Goal: Find specific page/section: Find specific page/section

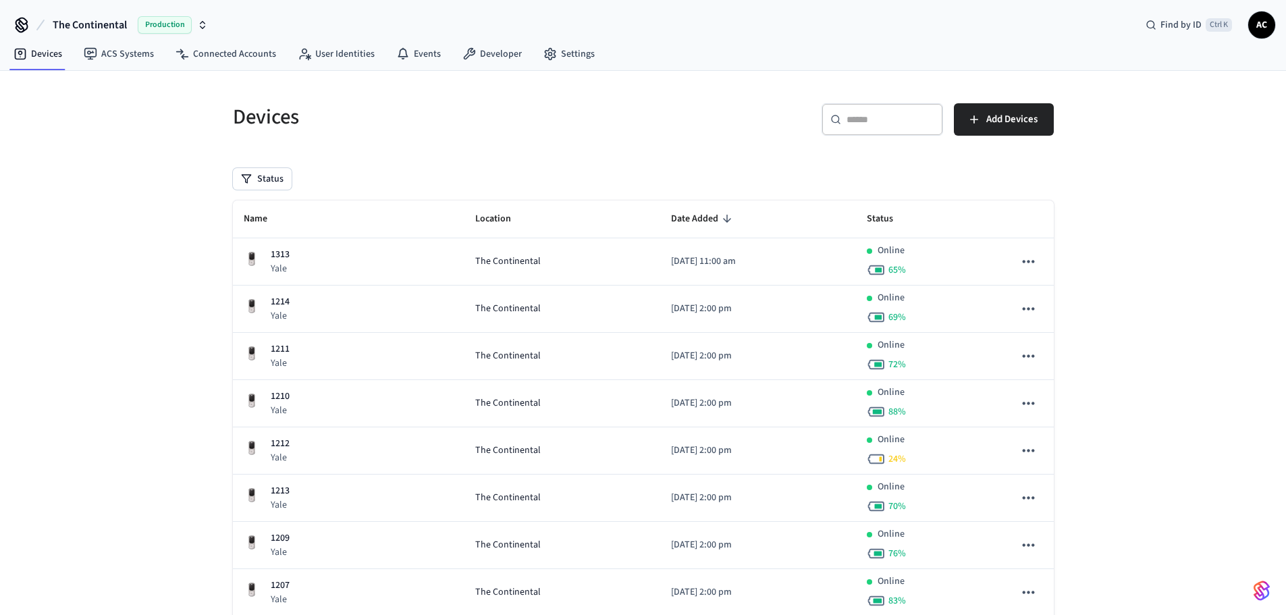
click at [204, 24] on icon "button" at bounding box center [202, 25] width 11 height 11
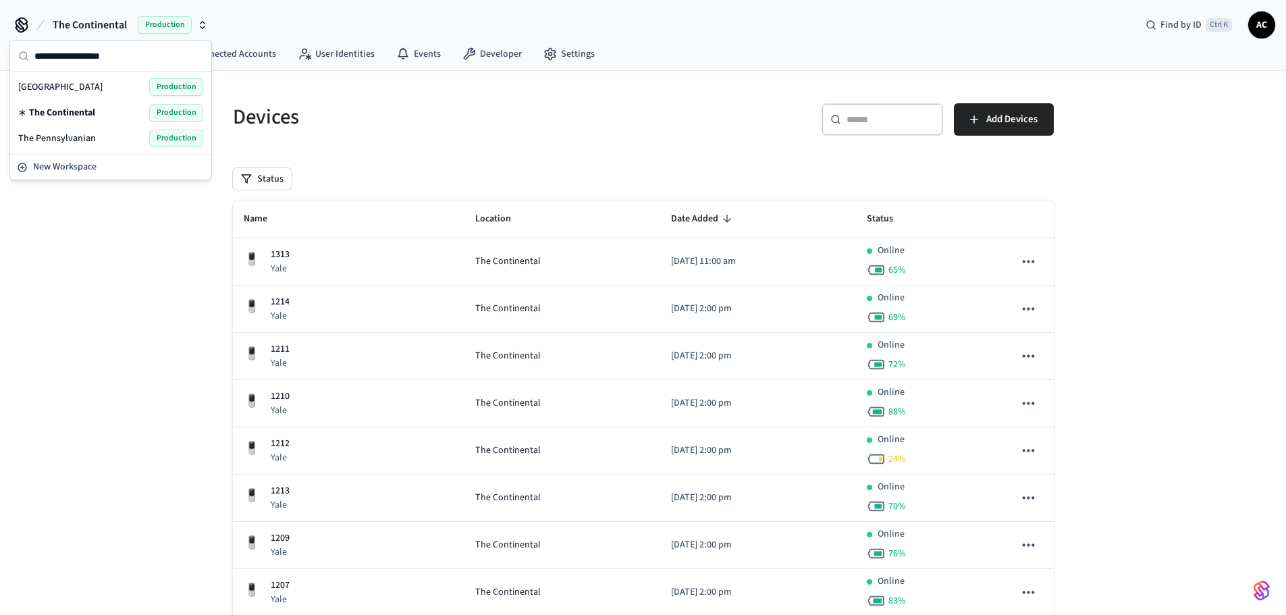
click at [101, 136] on div "The Pennsylvanian Production" at bounding box center [110, 139] width 185 height 18
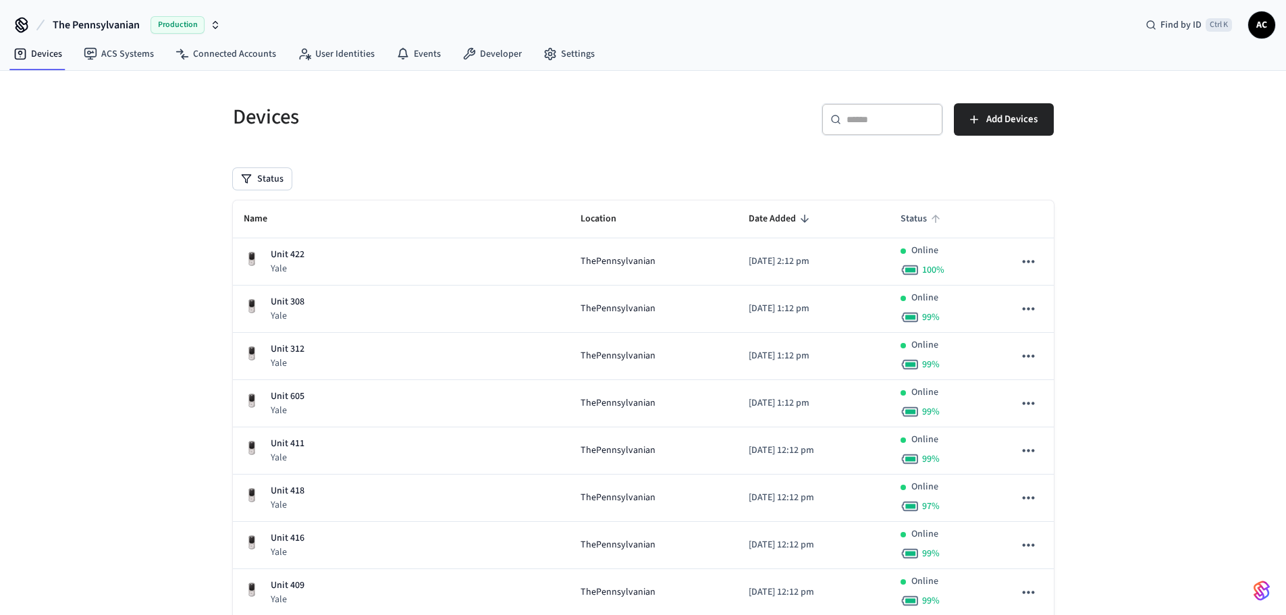
click at [914, 219] on span "Status" at bounding box center [922, 219] width 44 height 21
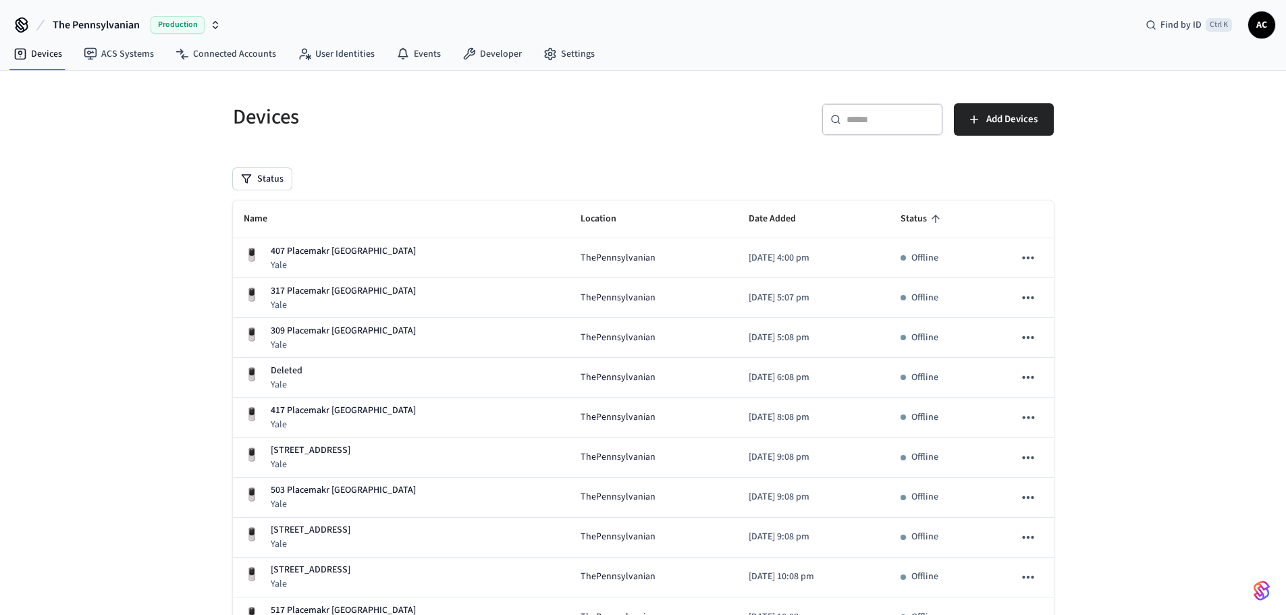
click at [894, 126] on input "text" at bounding box center [890, 119] width 88 height 13
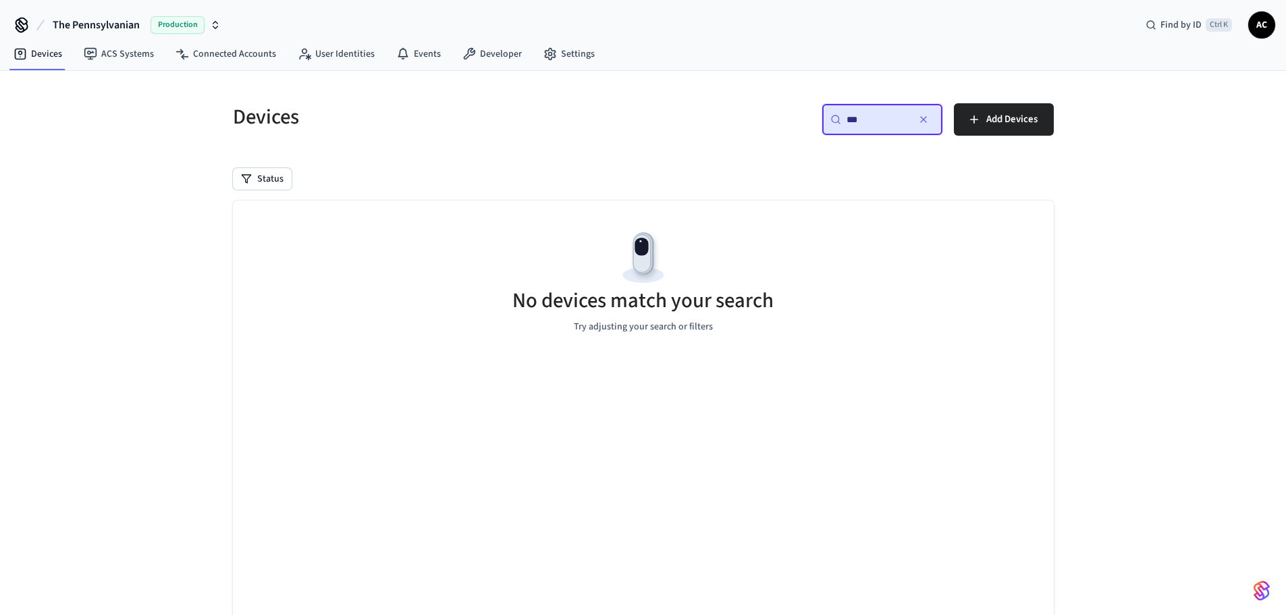
type input "***"
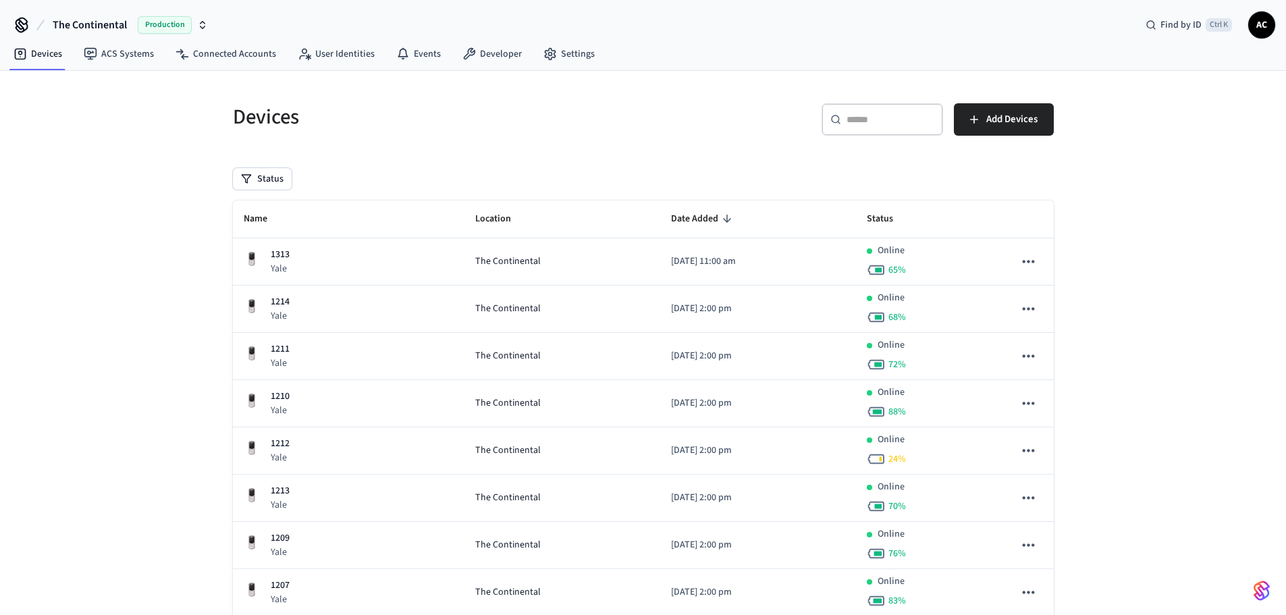
click at [138, 26] on span "Production" at bounding box center [165, 25] width 54 height 18
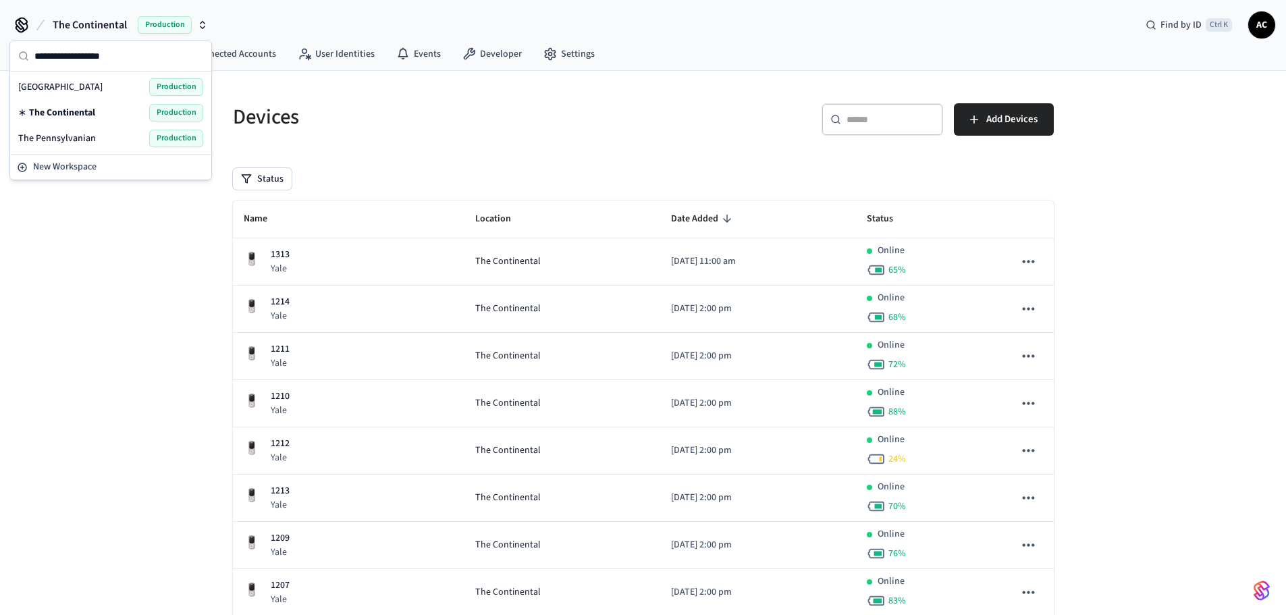
click at [102, 136] on div "The Pennsylvanian Production" at bounding box center [110, 139] width 185 height 18
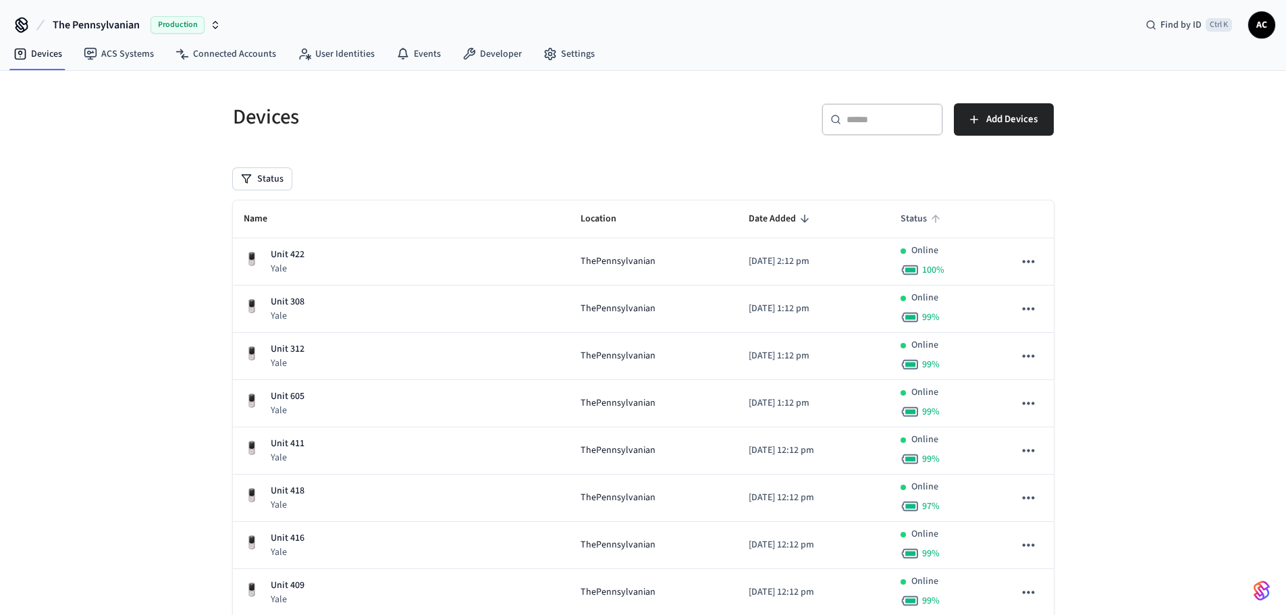
click at [912, 218] on span "Status" at bounding box center [922, 219] width 44 height 21
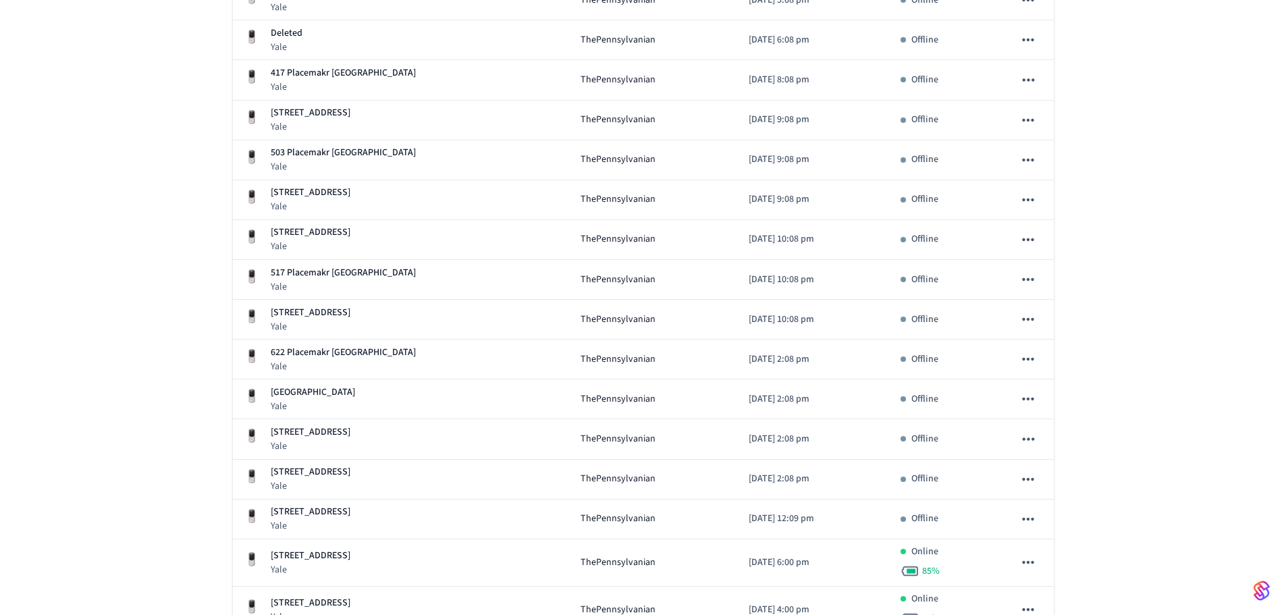
scroll to position [67, 0]
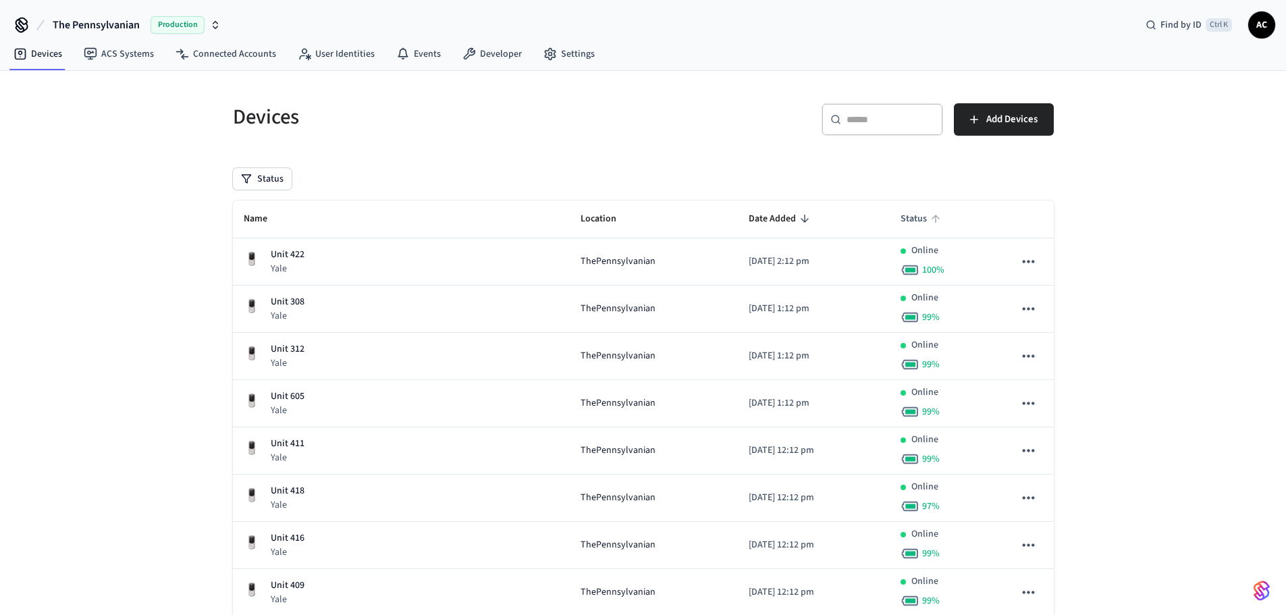
click at [907, 217] on span "Status" at bounding box center [922, 219] width 44 height 21
